Goal: Transaction & Acquisition: Obtain resource

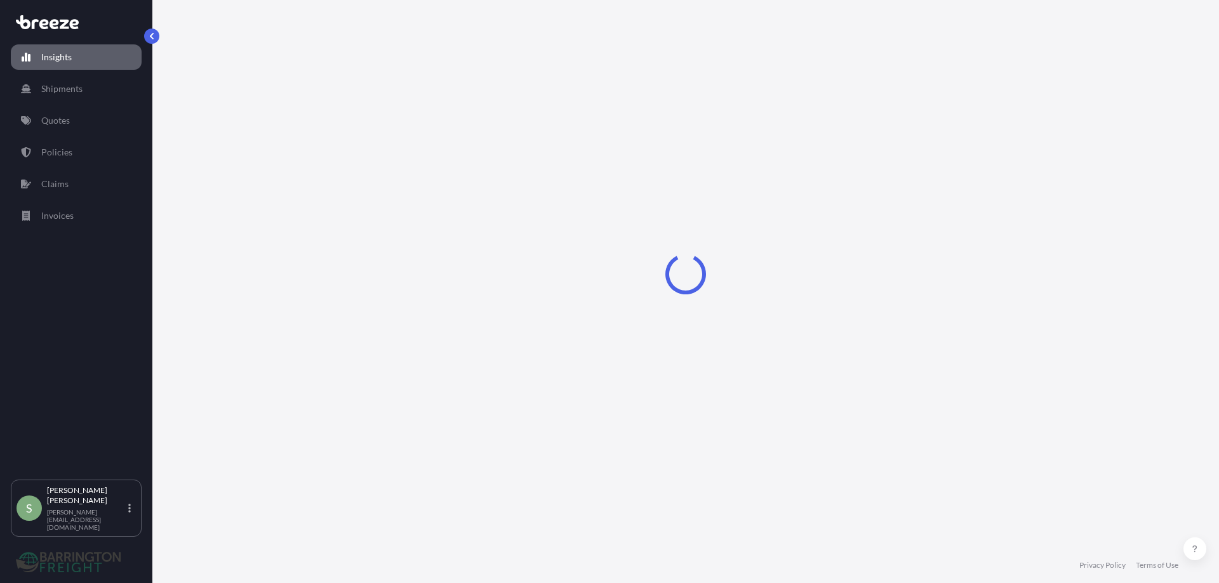
select select "2025"
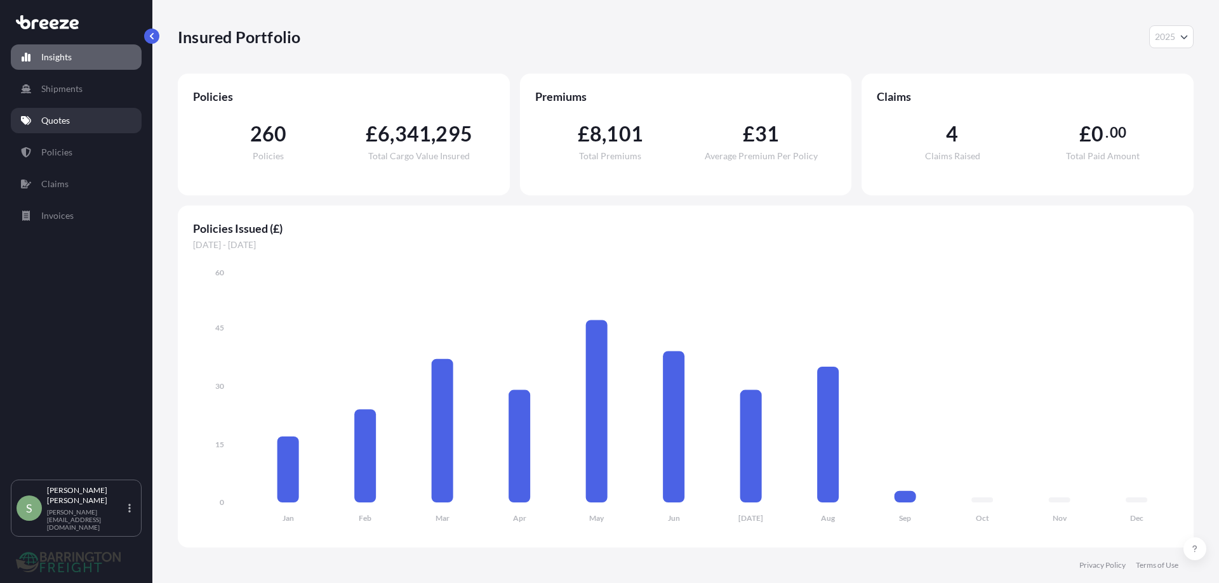
click at [53, 125] on p "Quotes" at bounding box center [55, 120] width 29 height 13
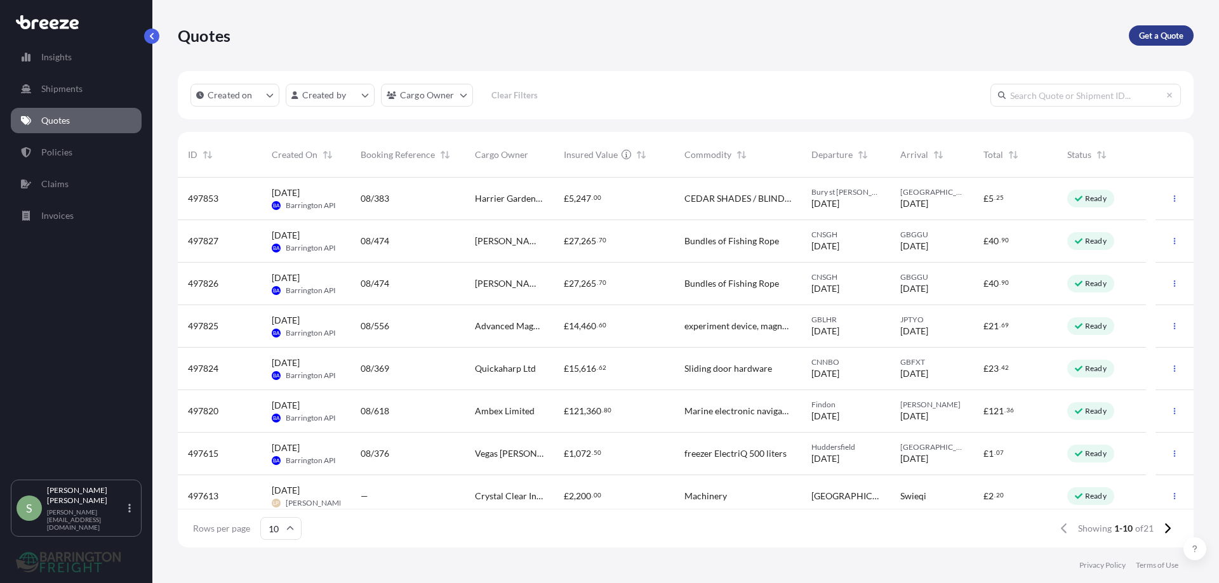
click at [1164, 35] on p "Get a Quote" at bounding box center [1161, 35] width 44 height 13
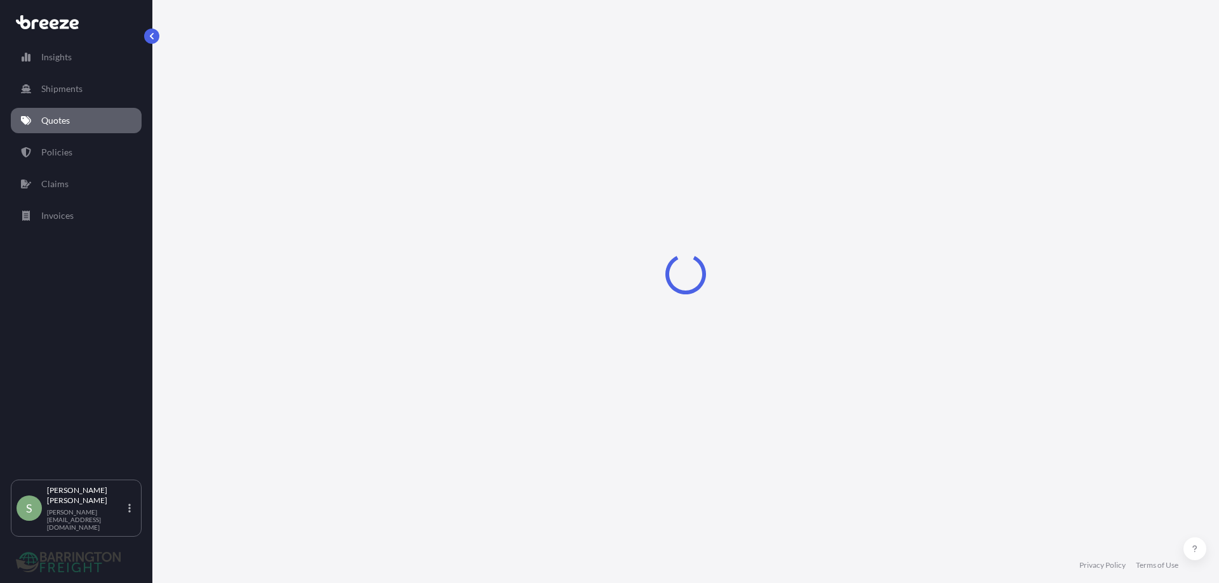
select select "Road"
select select "Sea"
select select "1"
